Goal: Task Accomplishment & Management: Manage account settings

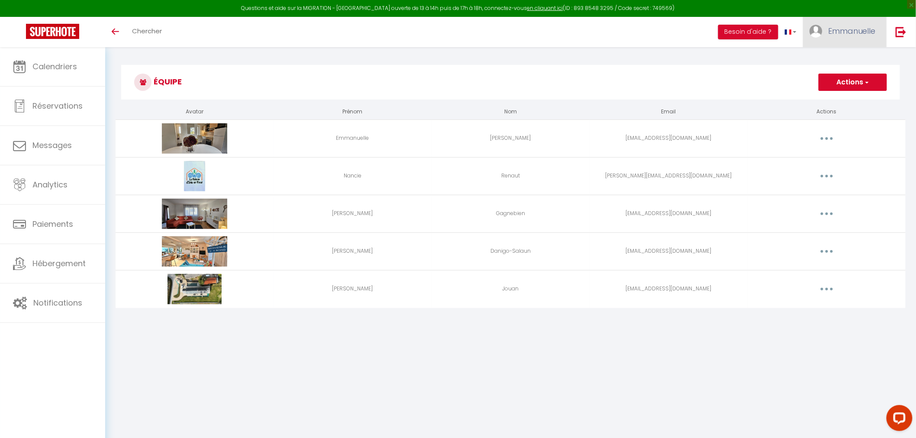
click at [841, 26] on span "Emmanuelle" at bounding box center [852, 31] width 48 height 11
click at [840, 61] on link "Paramètres" at bounding box center [852, 60] width 64 height 15
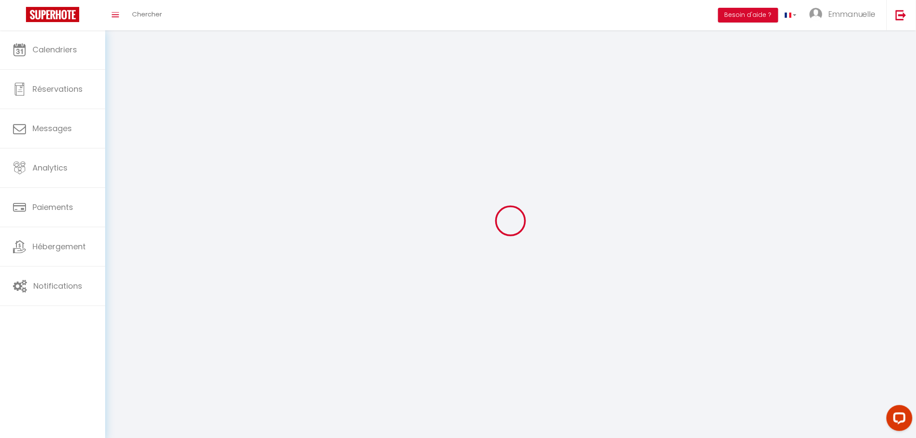
type input "Emmanuelle"
type input "Daudet"
type input "0668446994"
type input "[STREET_ADDRESS]"
type input "56530"
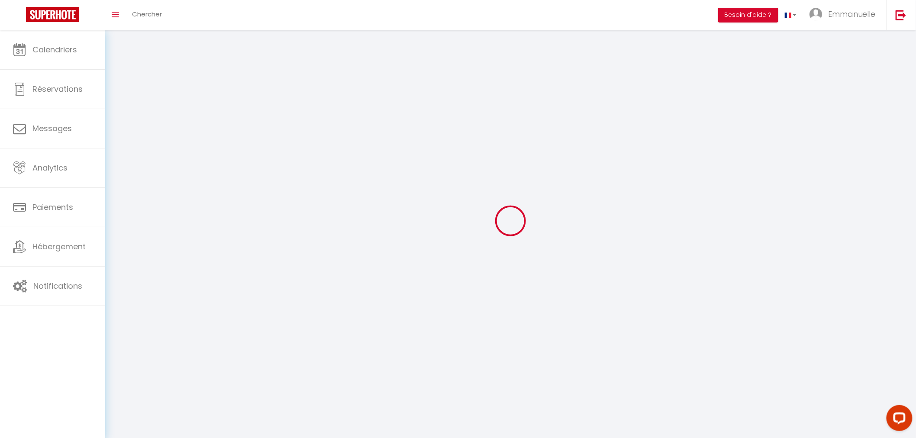
type input "Quéven"
type input "iyvSEalJls00Xl2scbGKnBK41"
type input "xYq1BeVZ4QMwfOh0r1AVzcI0D"
type input "[URL][DOMAIN_NAME]"
select select "28"
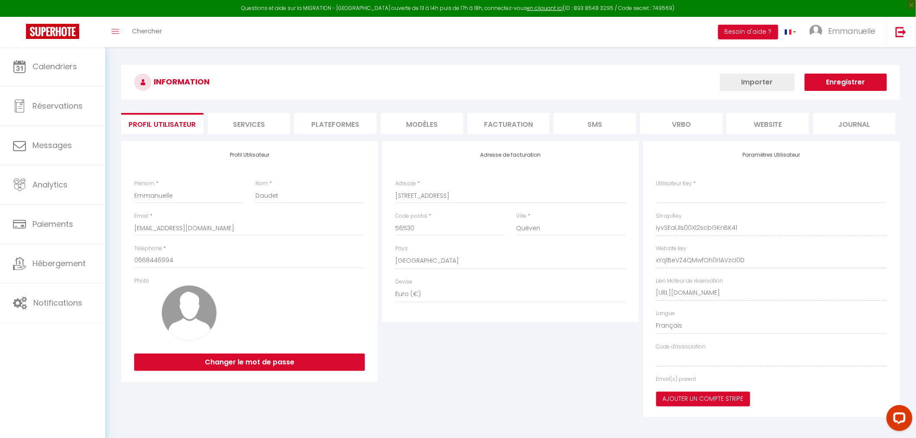
type input "iyvSEalJls00Xl2scbGKnBK41"
type input "xYq1BeVZ4QMwfOh0r1AVzcI0D"
type input "[URL][DOMAIN_NAME]"
select select "fr"
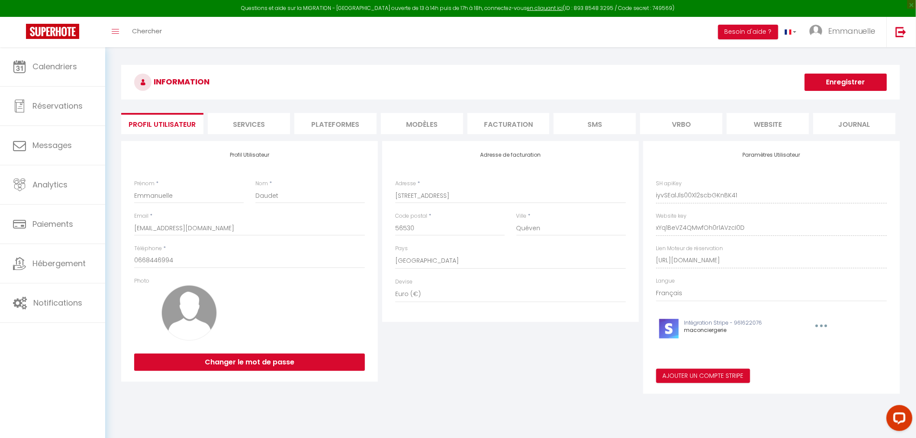
click at [342, 125] on li "Plateformes" at bounding box center [335, 123] width 82 height 21
